Goal: Find specific page/section: Find specific page/section

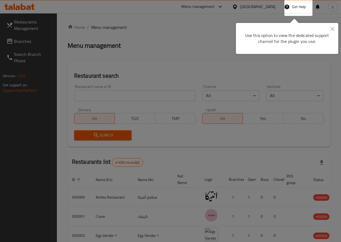
click at [335, 29] on button "Close" at bounding box center [332, 29] width 12 height 12
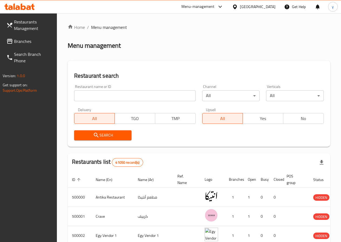
click at [240, 5] on div at bounding box center [236, 7] width 8 height 6
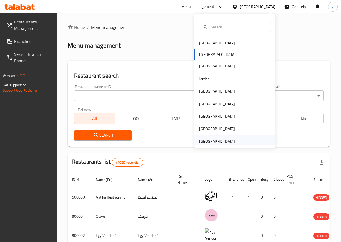
click at [232, 142] on div "[GEOGRAPHIC_DATA]" at bounding box center [217, 141] width 44 height 12
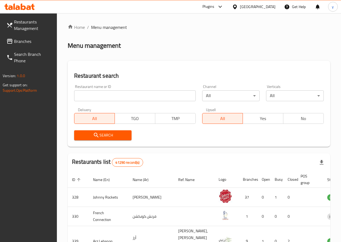
click at [8, 40] on icon at bounding box center [9, 41] width 6 height 6
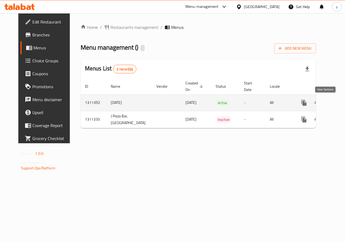
click at [340, 103] on icon "enhanced table" at bounding box center [343, 102] width 6 height 6
